Goal: Browse casually

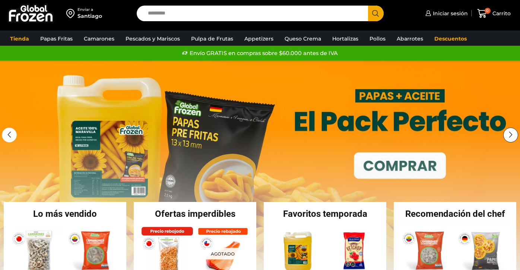
click at [510, 135] on div "Next slide" at bounding box center [510, 135] width 15 height 15
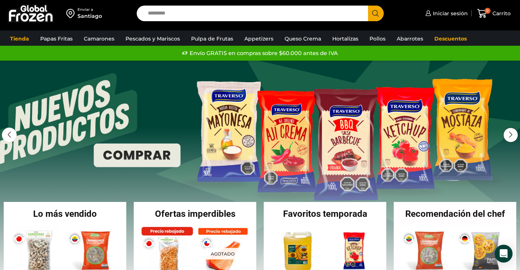
click at [510, 135] on div "Next slide" at bounding box center [510, 135] width 15 height 15
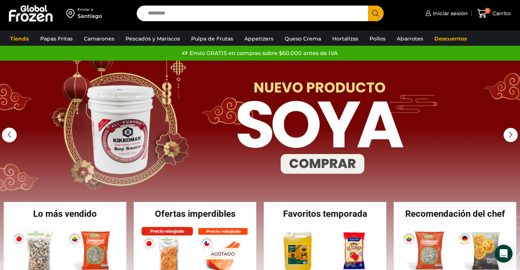
click at [510, 135] on div "Next slide" at bounding box center [510, 135] width 15 height 15
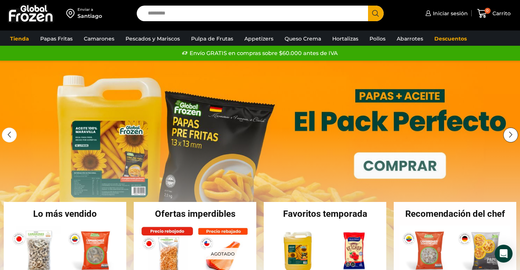
click at [510, 135] on div "Next slide" at bounding box center [510, 135] width 15 height 15
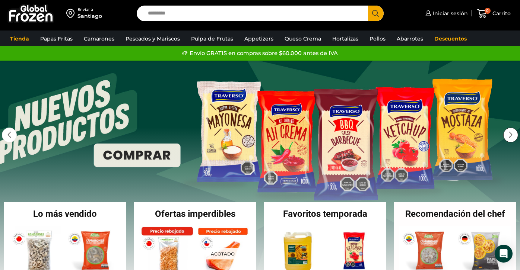
click at [510, 135] on div "Next slide" at bounding box center [510, 135] width 15 height 15
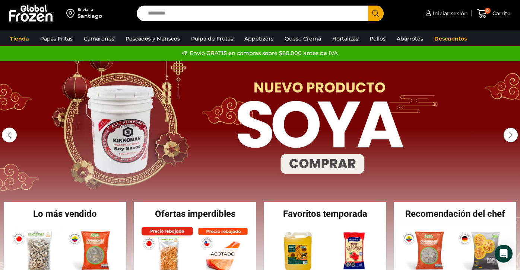
click at [510, 135] on div "Next slide" at bounding box center [510, 135] width 15 height 15
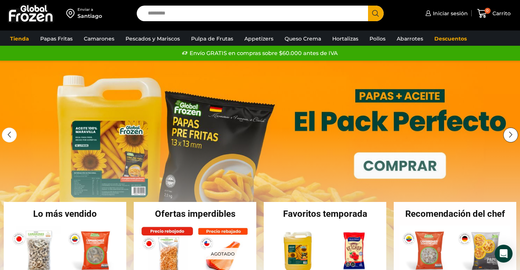
click at [510, 135] on div "Next slide" at bounding box center [510, 135] width 15 height 15
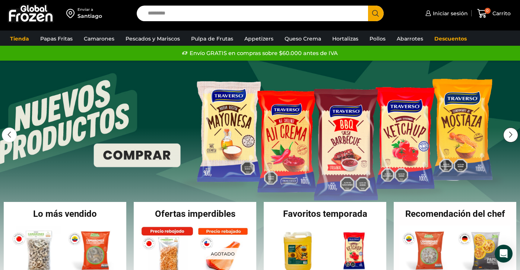
click at [510, 135] on div "Next slide" at bounding box center [510, 135] width 15 height 15
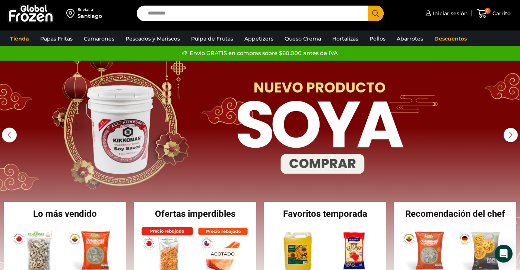
click at [510, 135] on div "Next slide" at bounding box center [510, 135] width 15 height 15
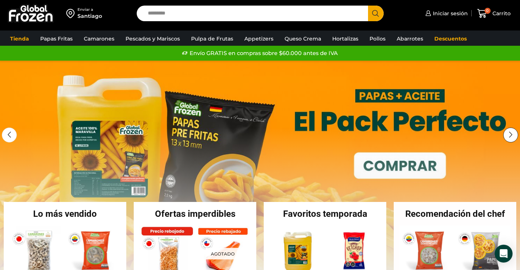
click at [511, 132] on div "Next slide" at bounding box center [510, 135] width 15 height 15
